Goal: Information Seeking & Learning: Learn about a topic

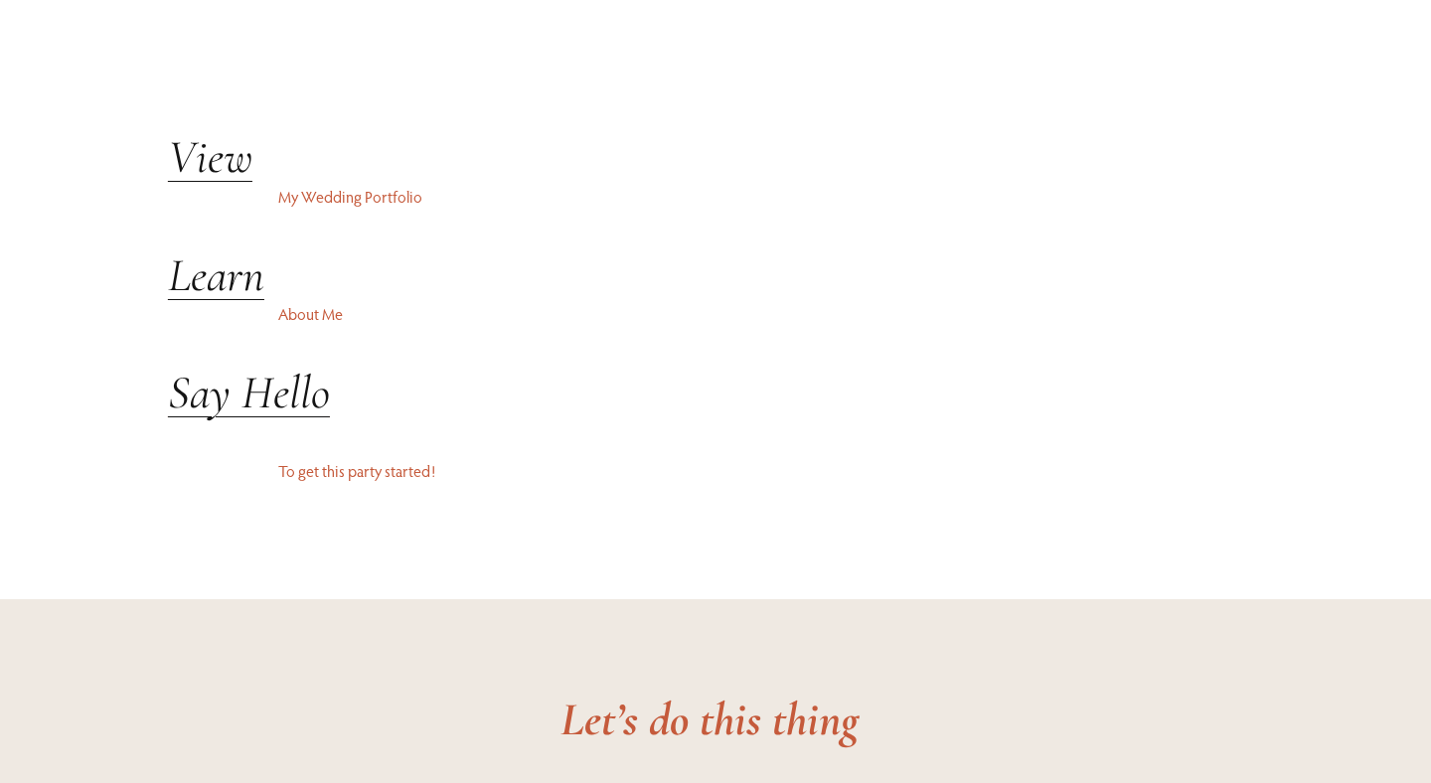
scroll to position [4725, 0]
click at [198, 151] on em "View" at bounding box center [210, 160] width 84 height 58
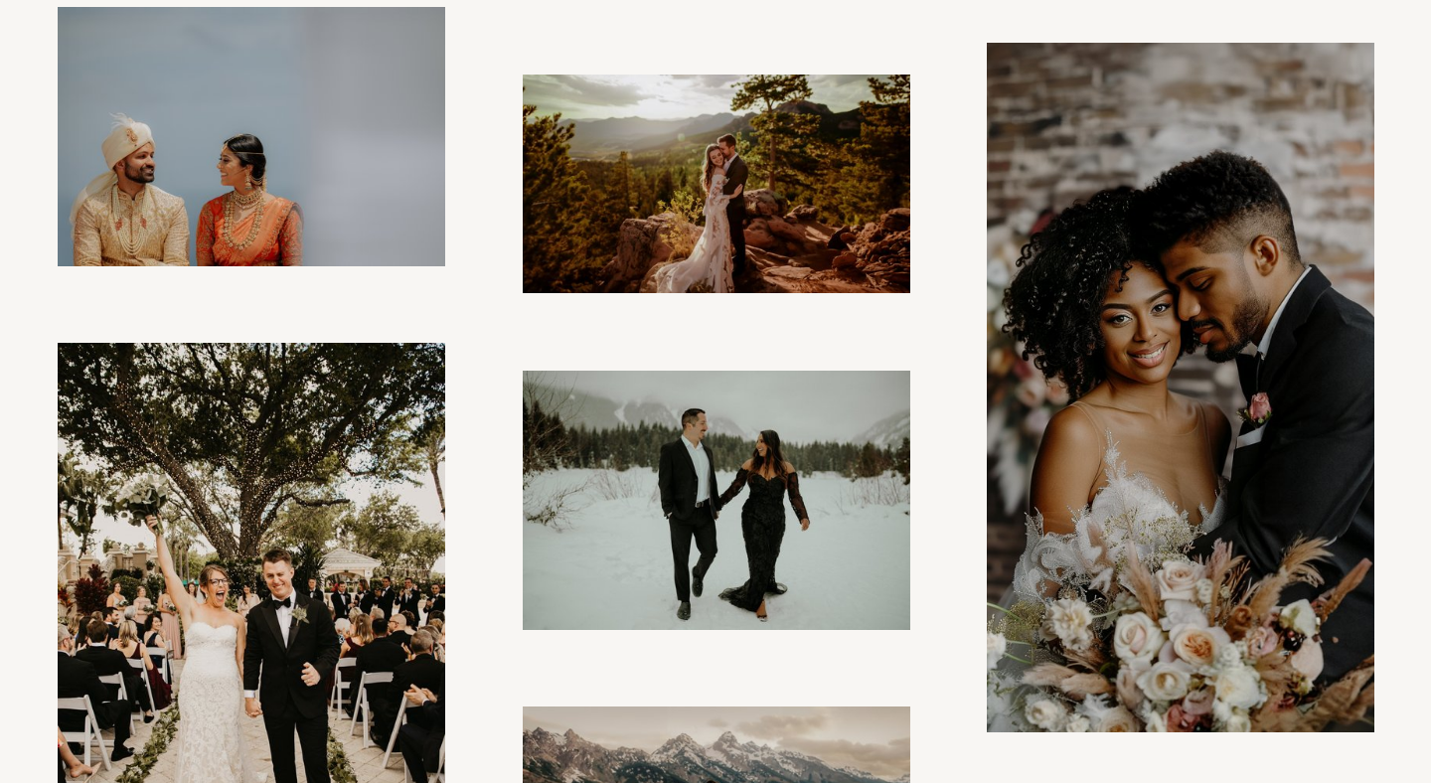
scroll to position [1096, 0]
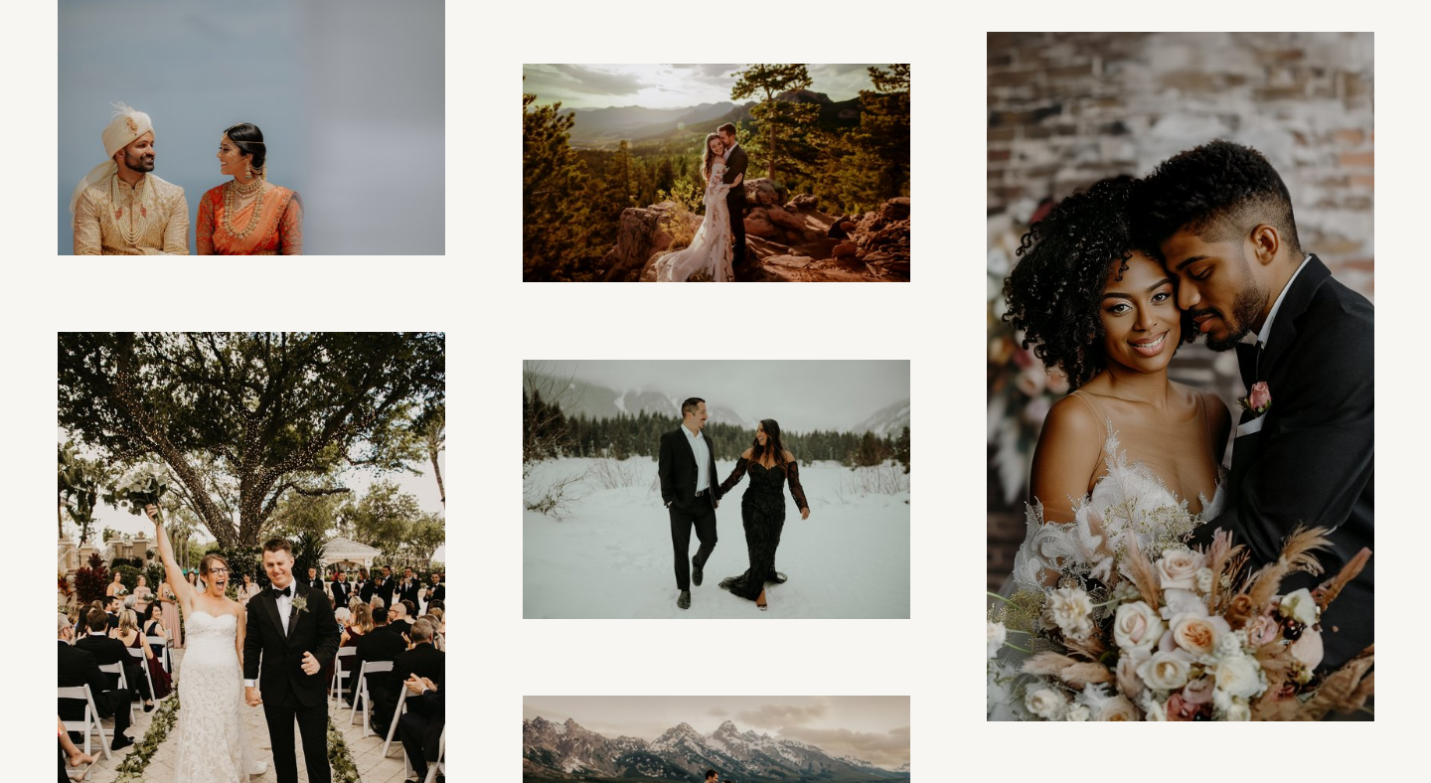
click at [1089, 480] on img at bounding box center [1179, 376] width 387 height 689
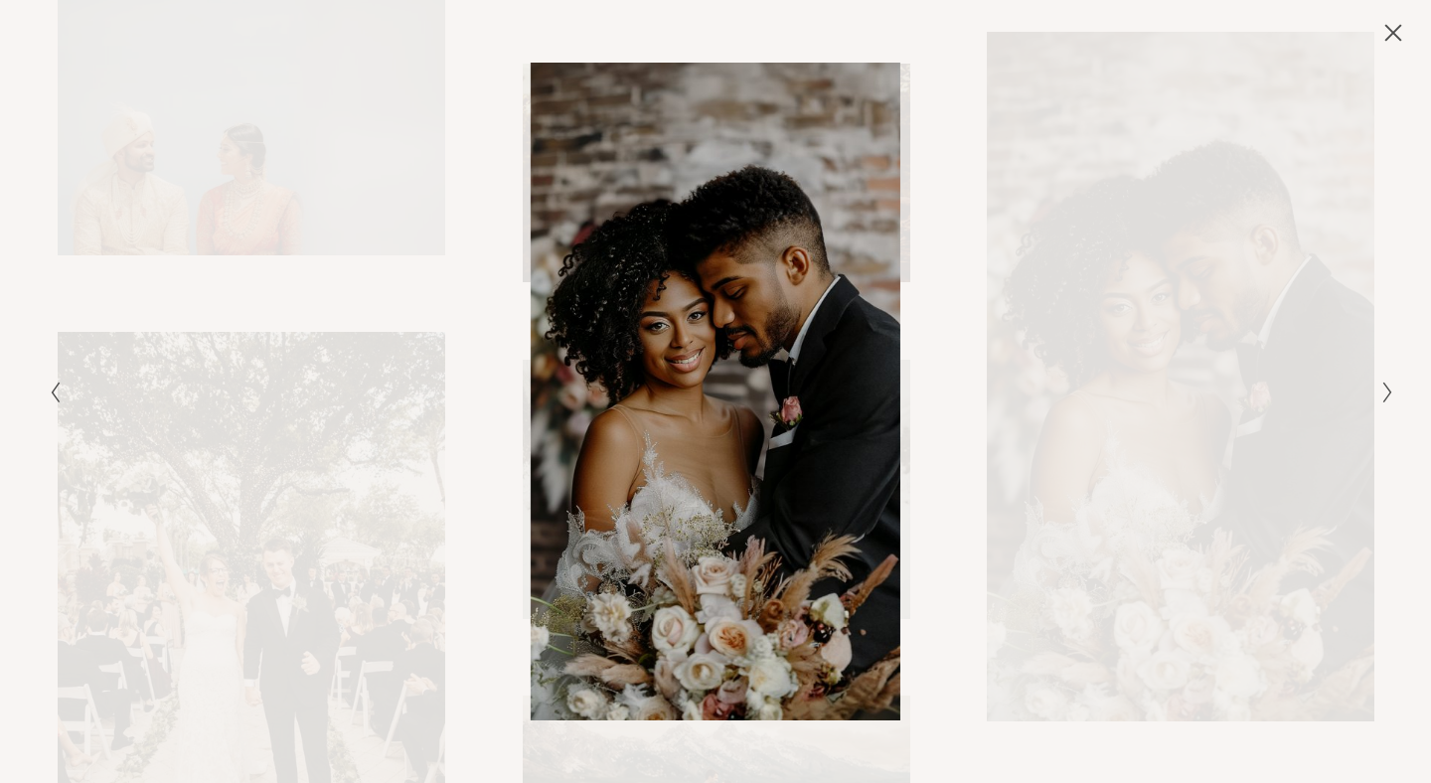
click at [1391, 388] on icon "Next Slide" at bounding box center [1387, 392] width 13 height 24
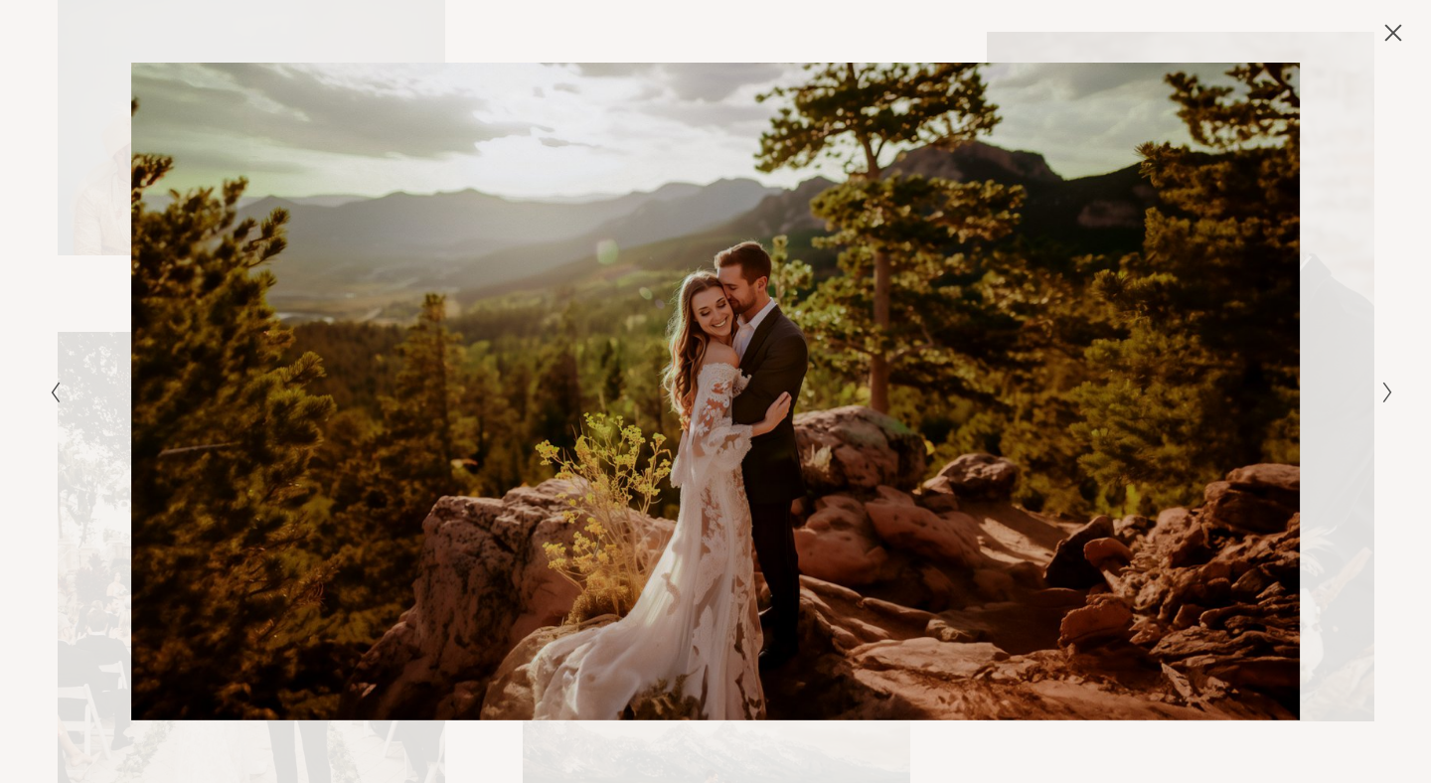
click at [1391, 388] on icon "Next Slide" at bounding box center [1387, 392] width 13 height 24
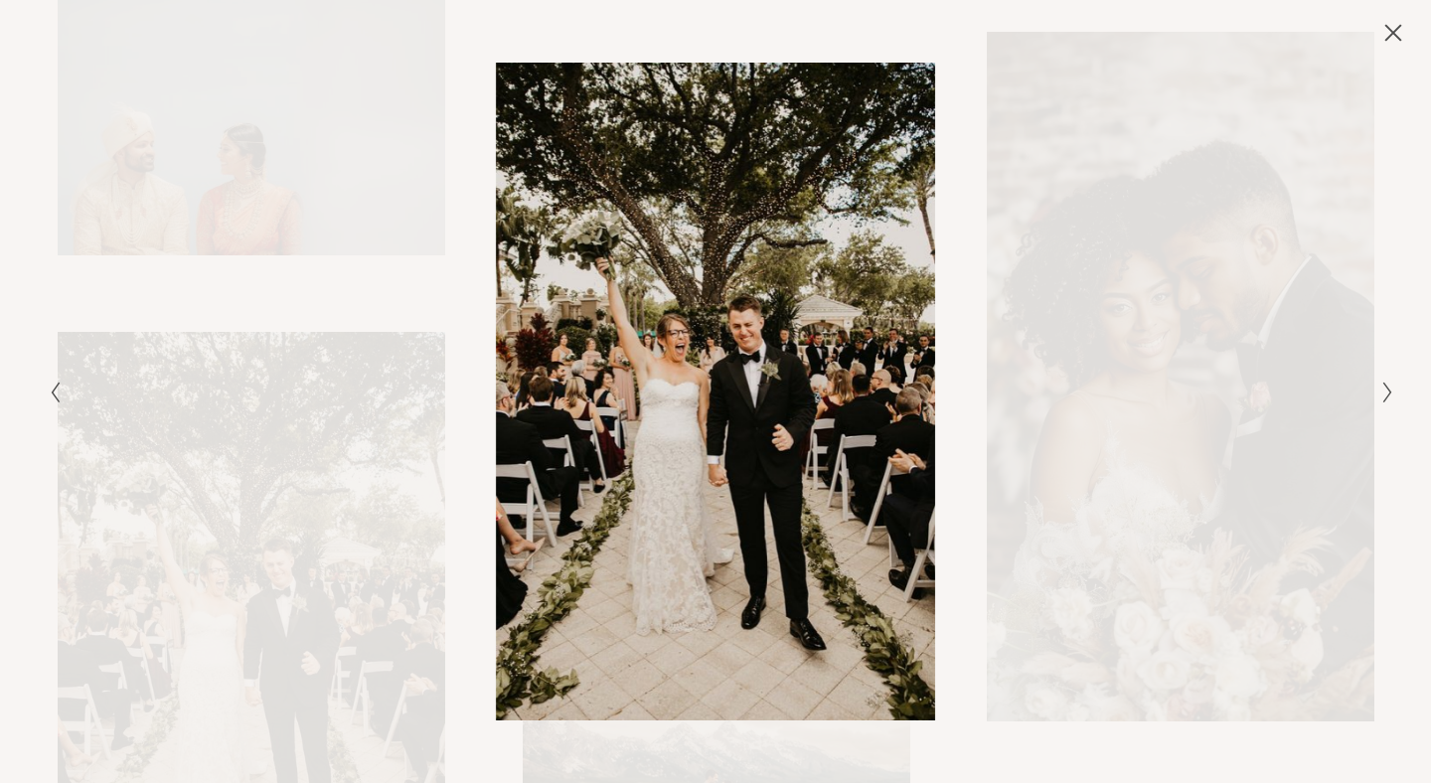
click at [1391, 388] on icon "Next Slide" at bounding box center [1387, 392] width 13 height 24
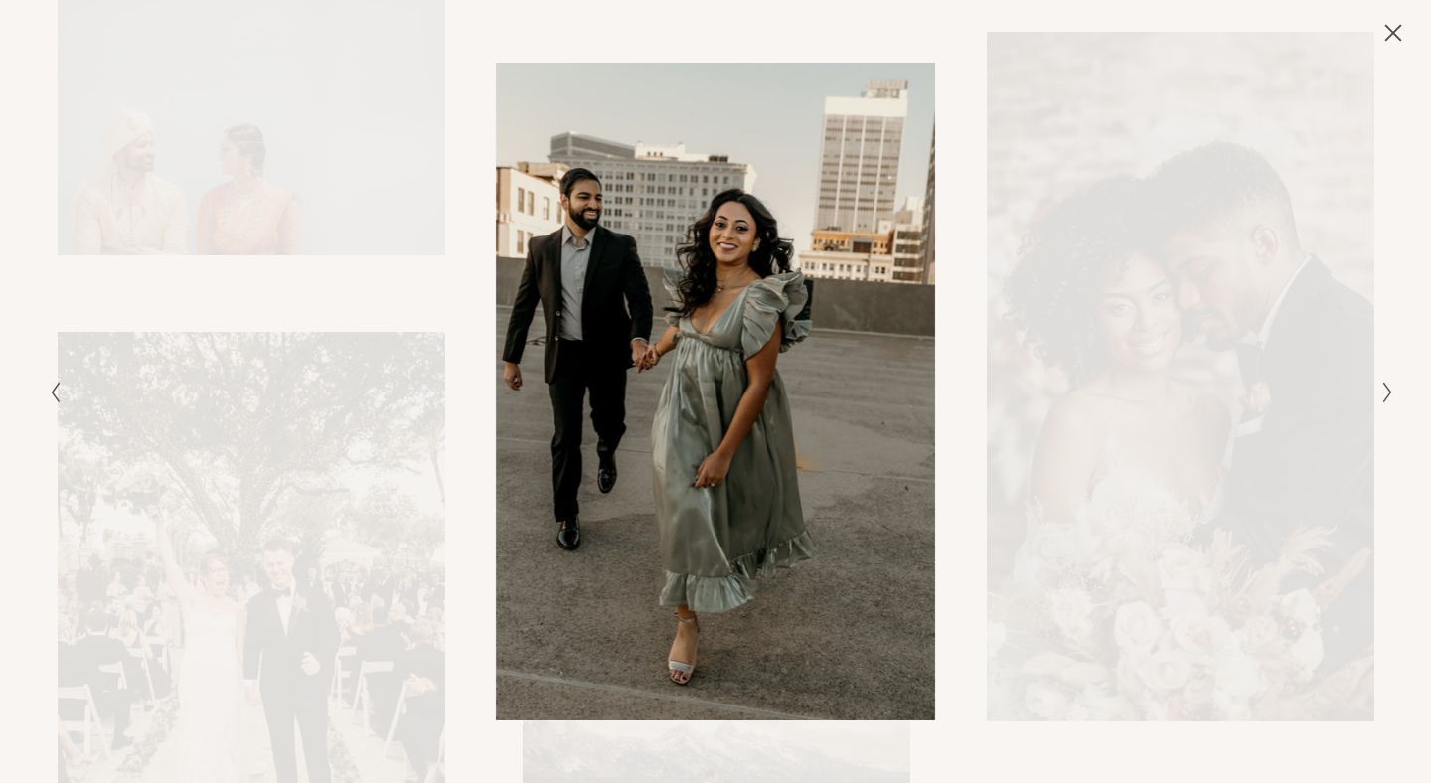
click at [1390, 26] on icon "Close" at bounding box center [1393, 33] width 20 height 20
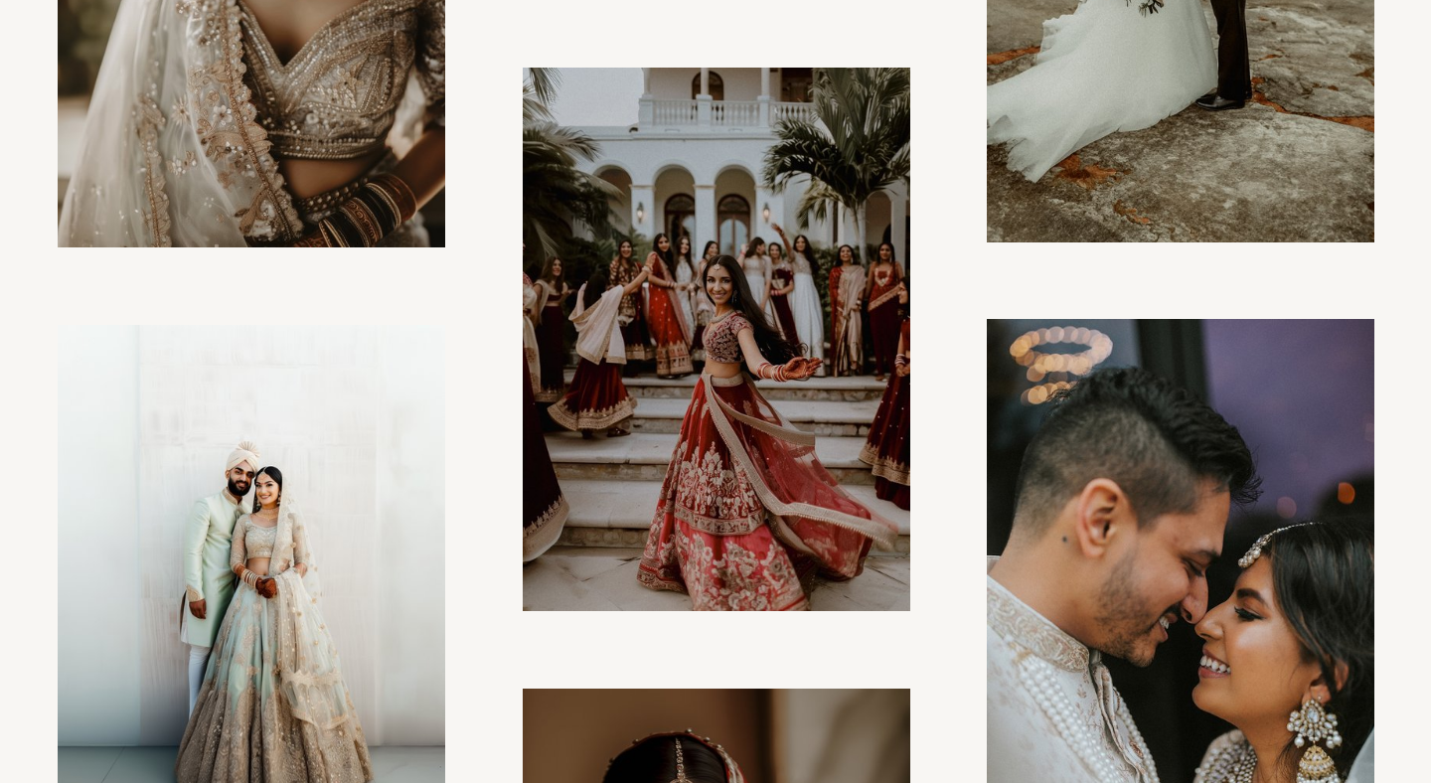
scroll to position [2840, 0]
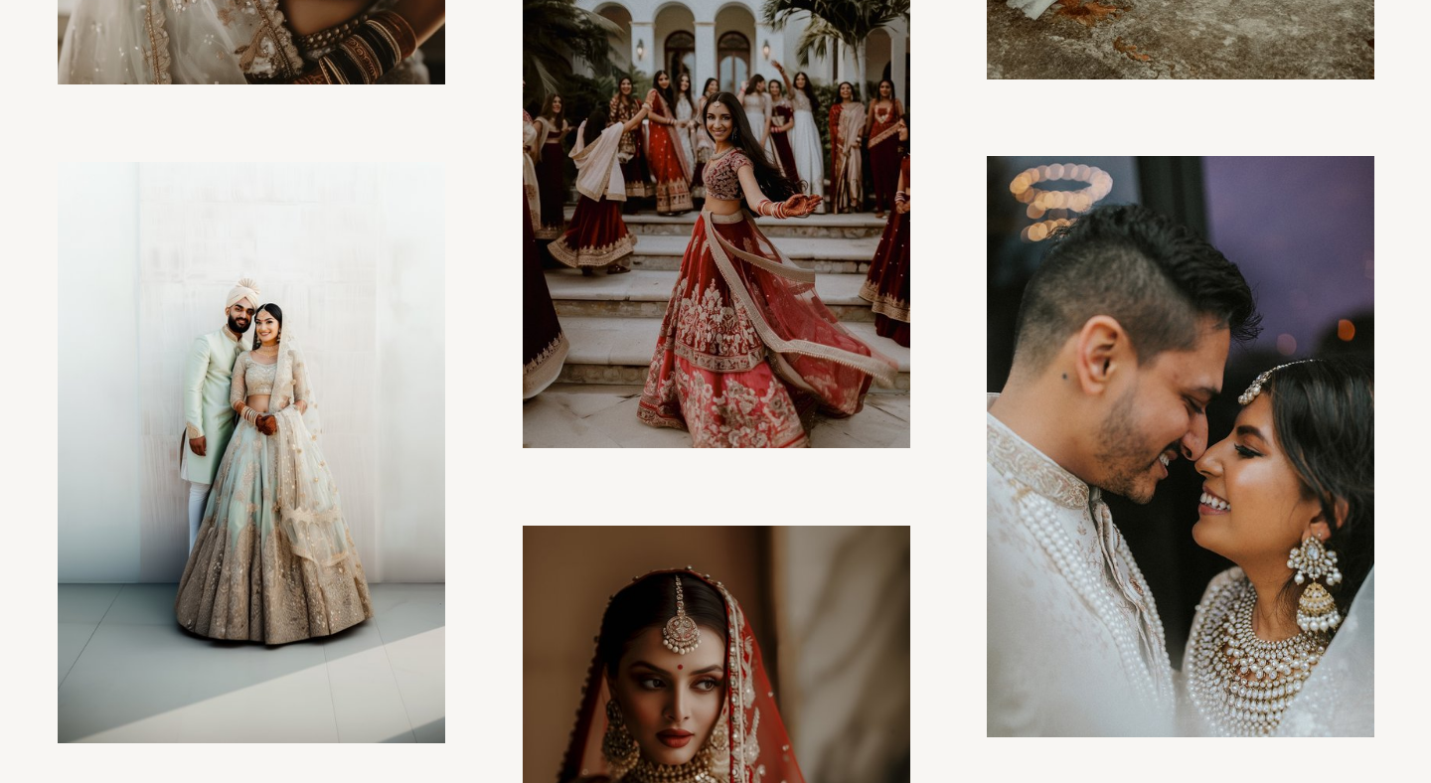
click at [723, 300] on img at bounding box center [717, 176] width 388 height 543
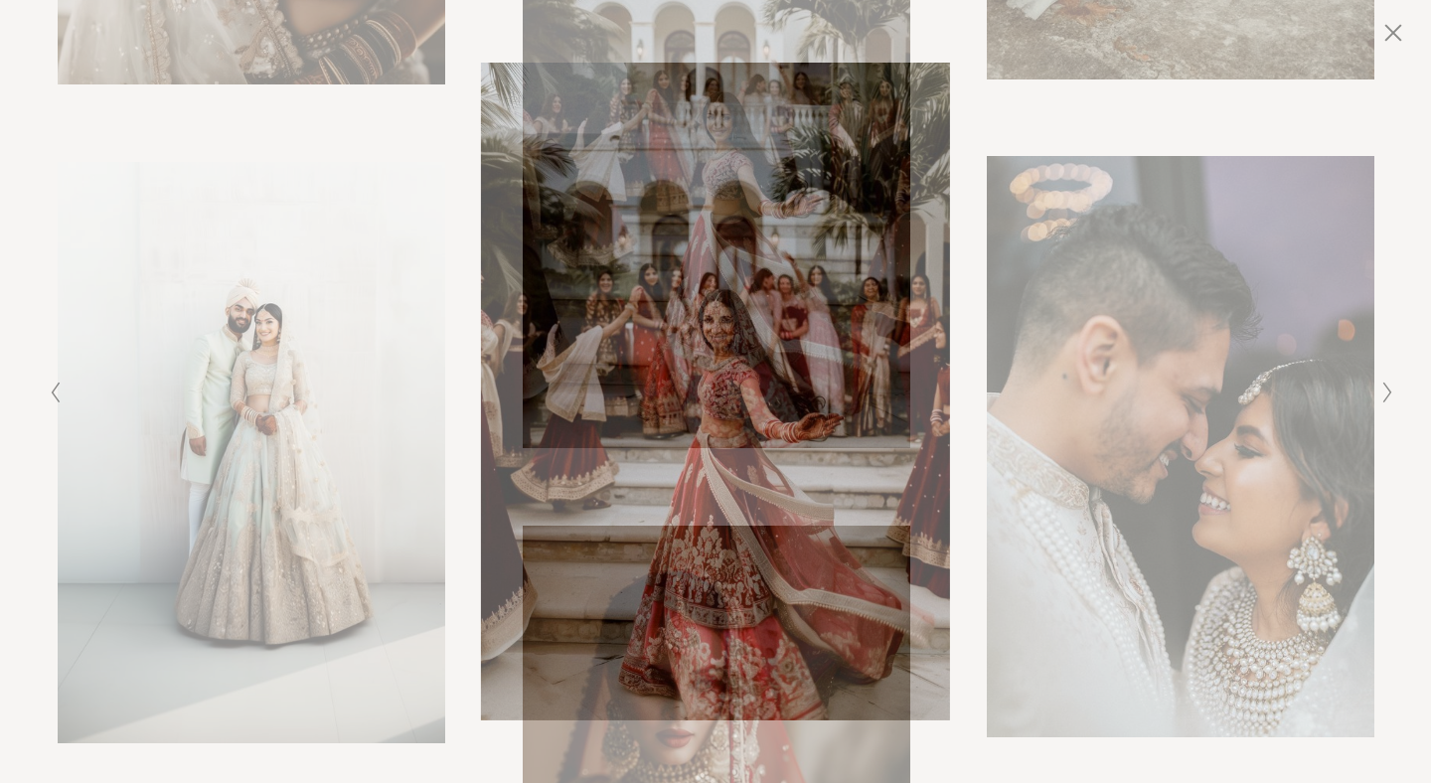
click at [1390, 30] on icon "Close" at bounding box center [1394, 33] width 16 height 16
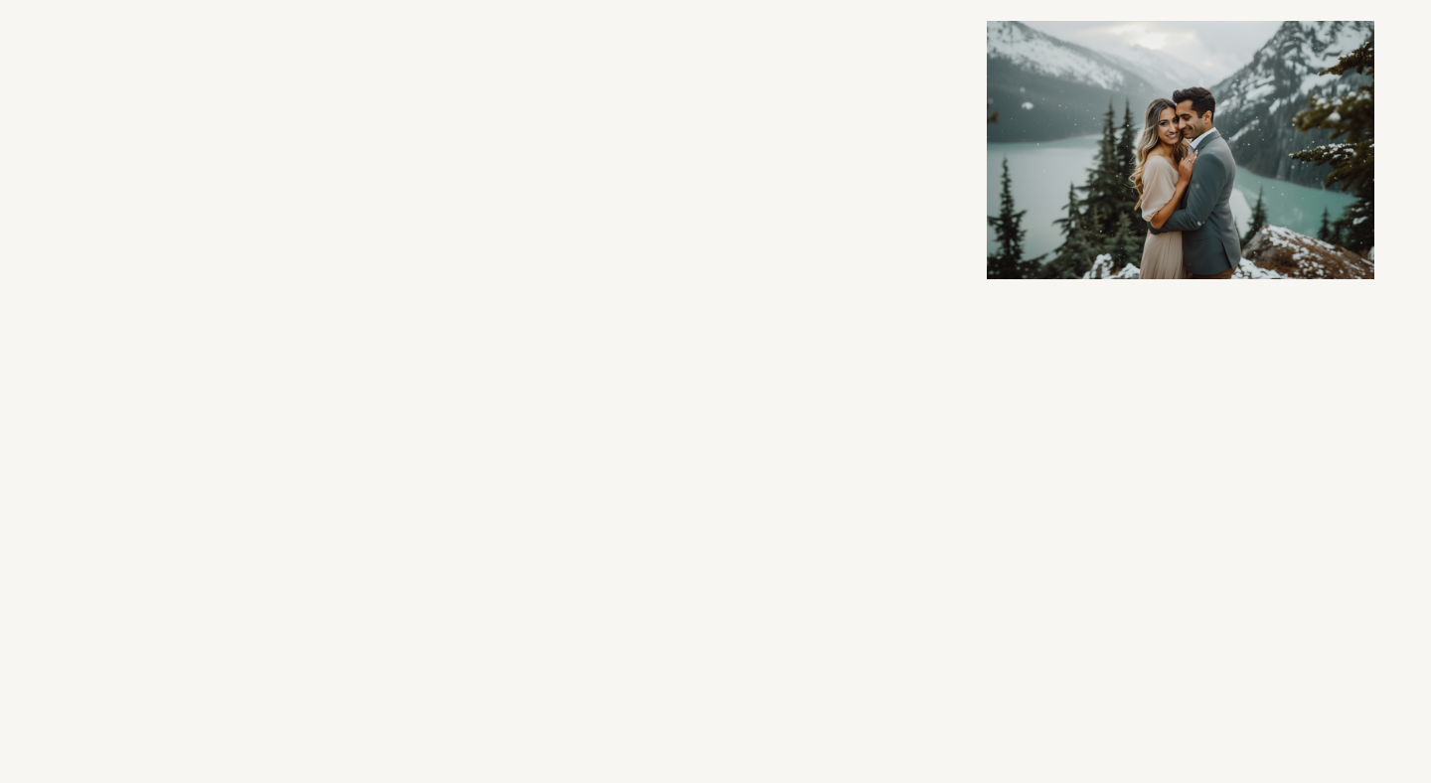
scroll to position [4732, 0]
